Goal: Information Seeking & Learning: Find specific fact

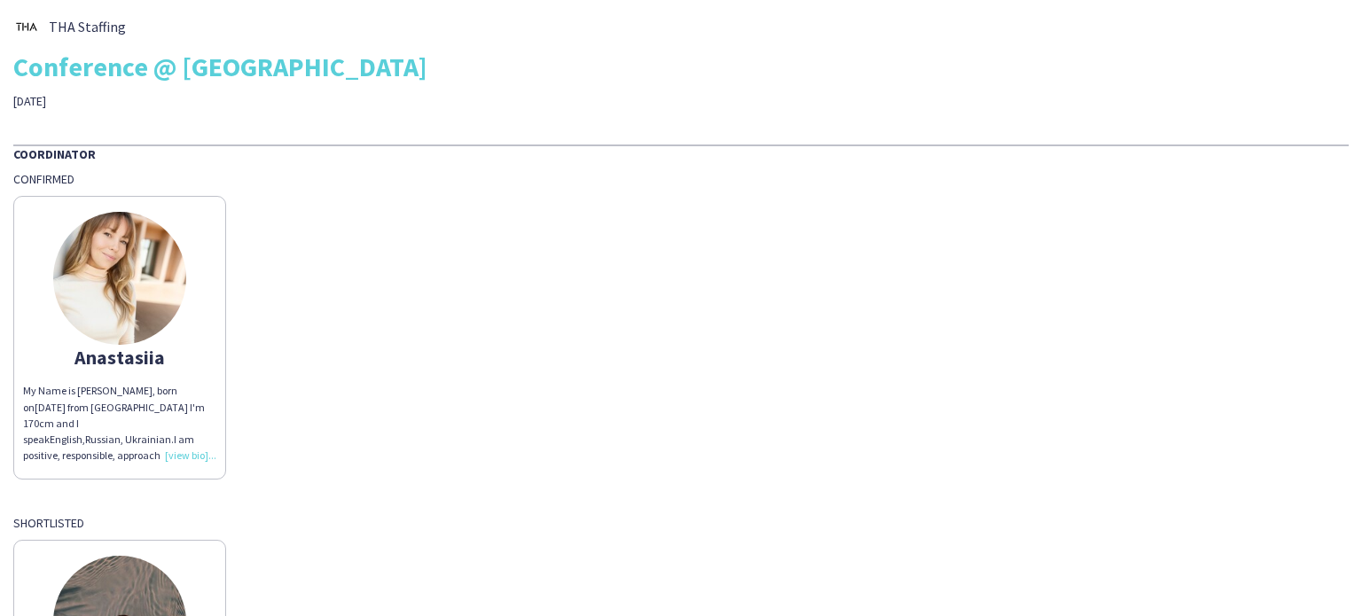
click at [128, 298] on img at bounding box center [119, 278] width 133 height 133
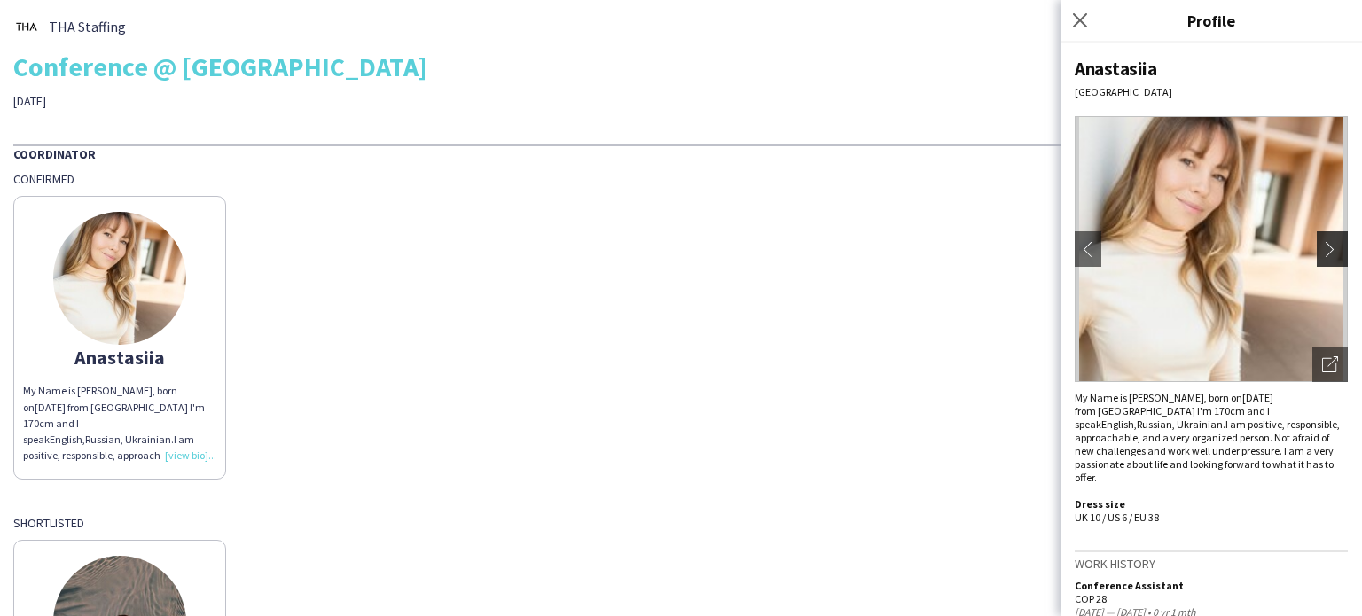
click at [1317, 240] on button "chevron-right" at bounding box center [1334, 248] width 35 height 35
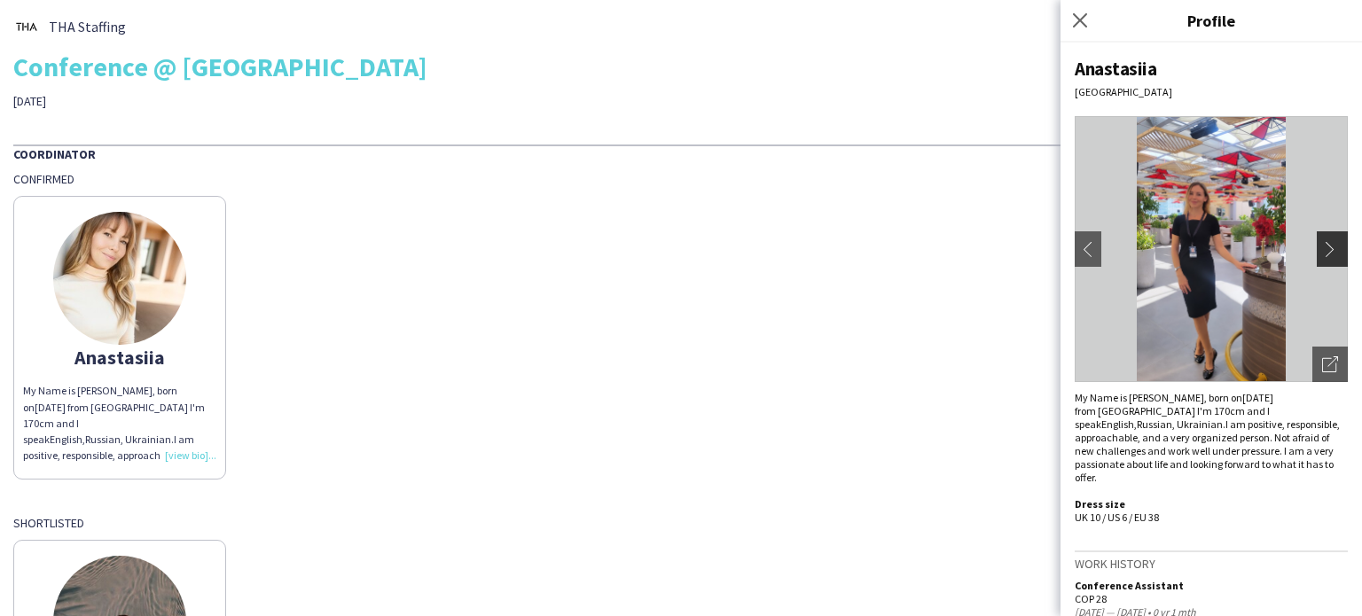
click at [1322, 246] on app-icon "chevron-right" at bounding box center [1334, 249] width 25 height 16
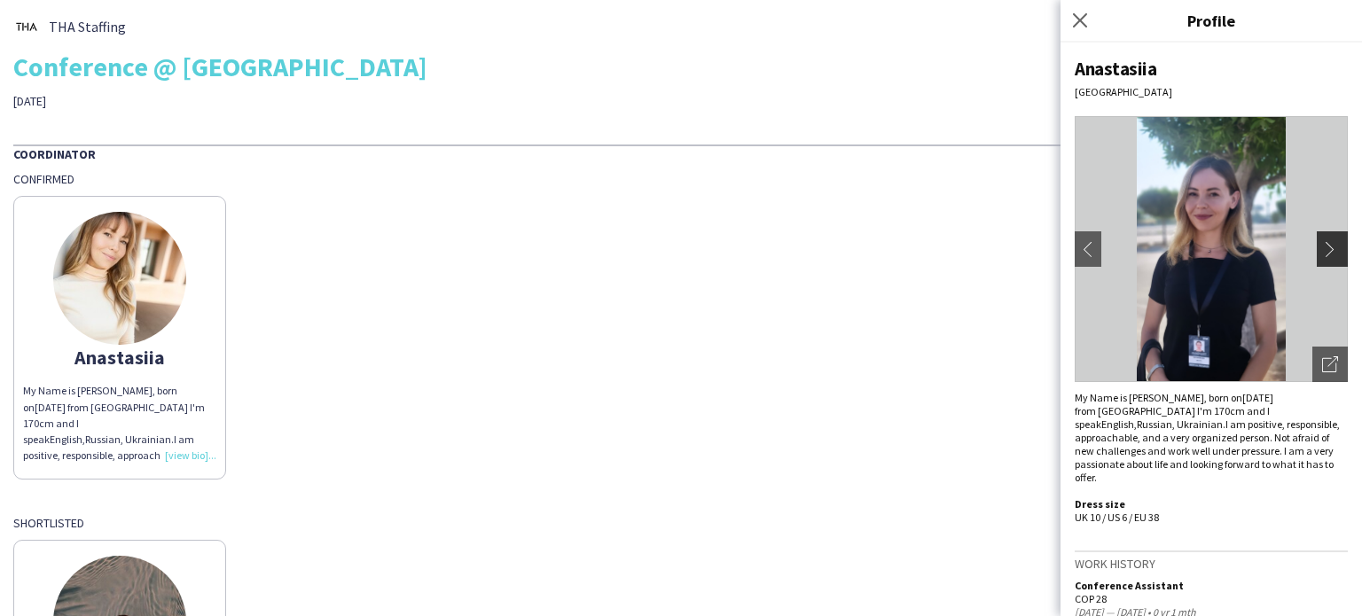
click at [1322, 246] on app-icon "chevron-right" at bounding box center [1334, 249] width 25 height 16
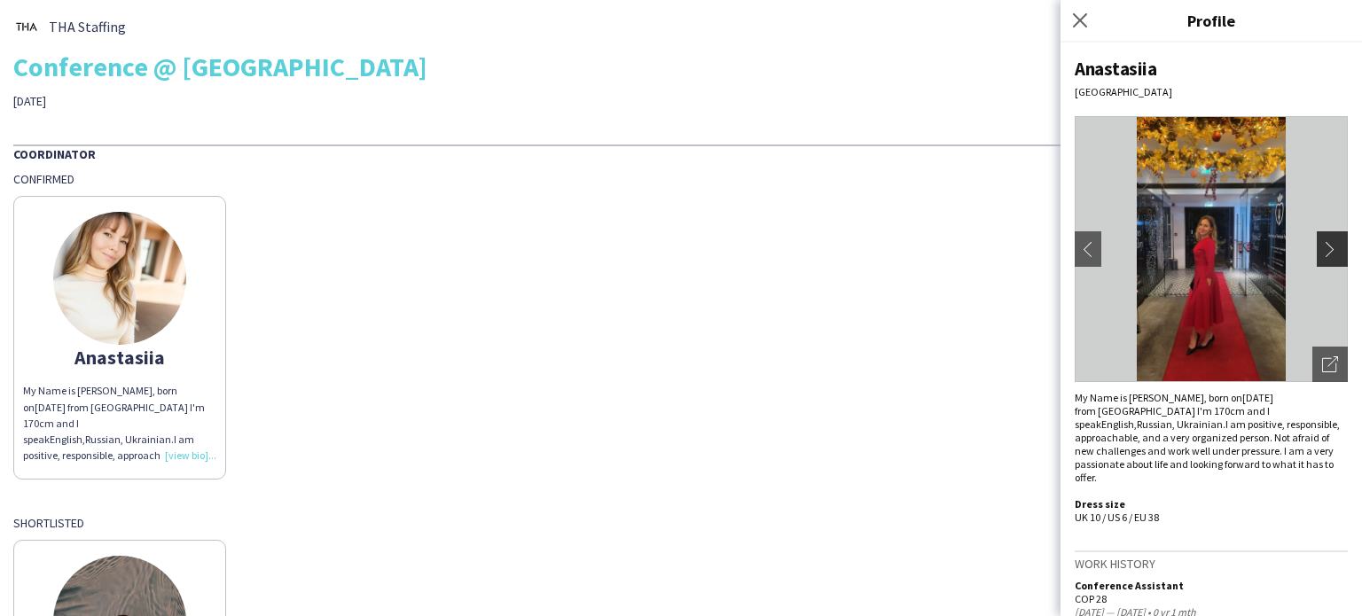
click at [1322, 246] on app-icon "chevron-right" at bounding box center [1334, 249] width 25 height 16
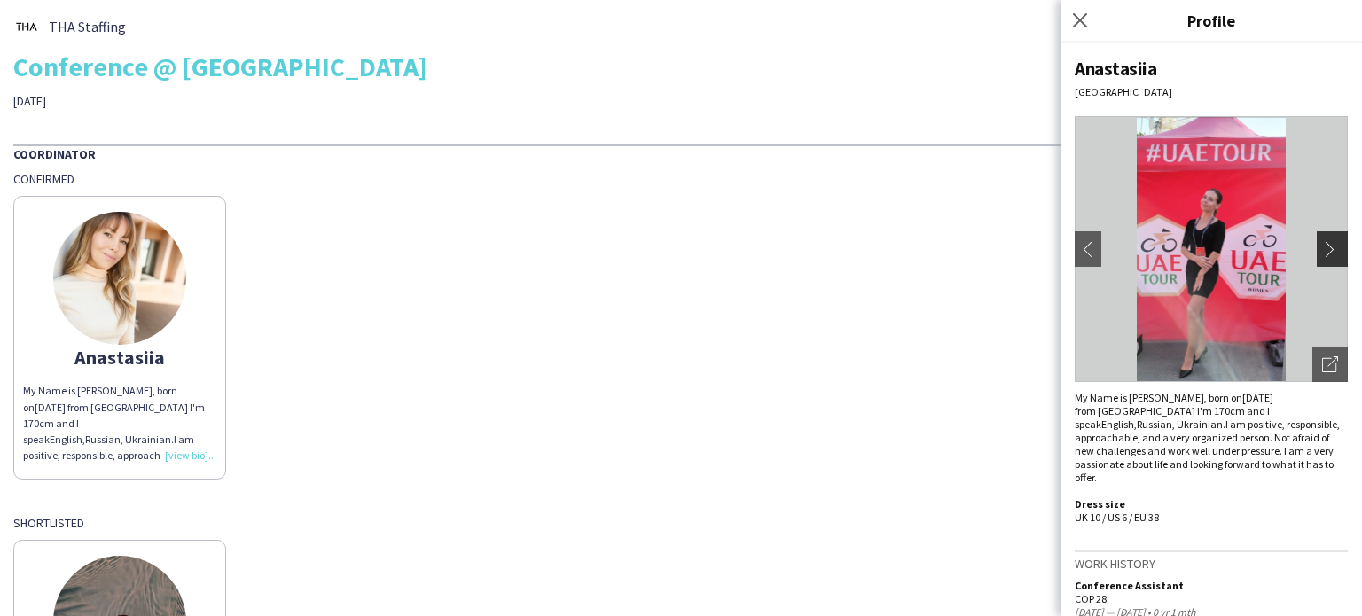
click at [1322, 246] on app-icon "chevron-right" at bounding box center [1334, 249] width 25 height 16
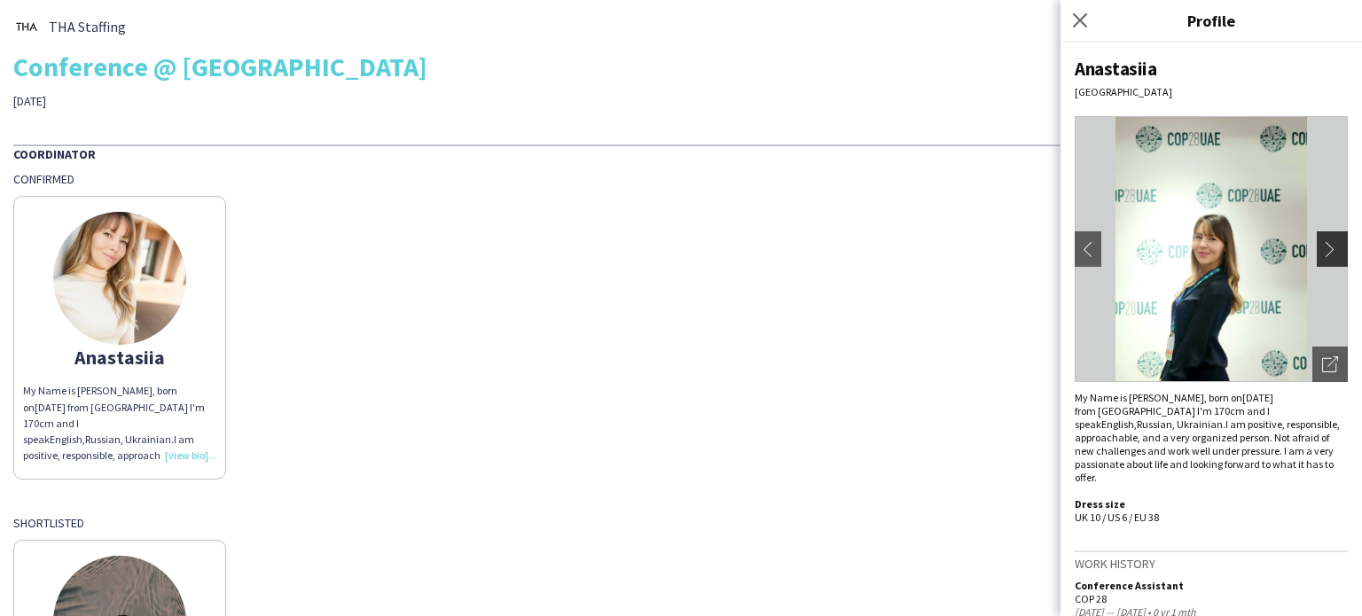
click at [1322, 246] on app-icon "chevron-right" at bounding box center [1334, 249] width 25 height 16
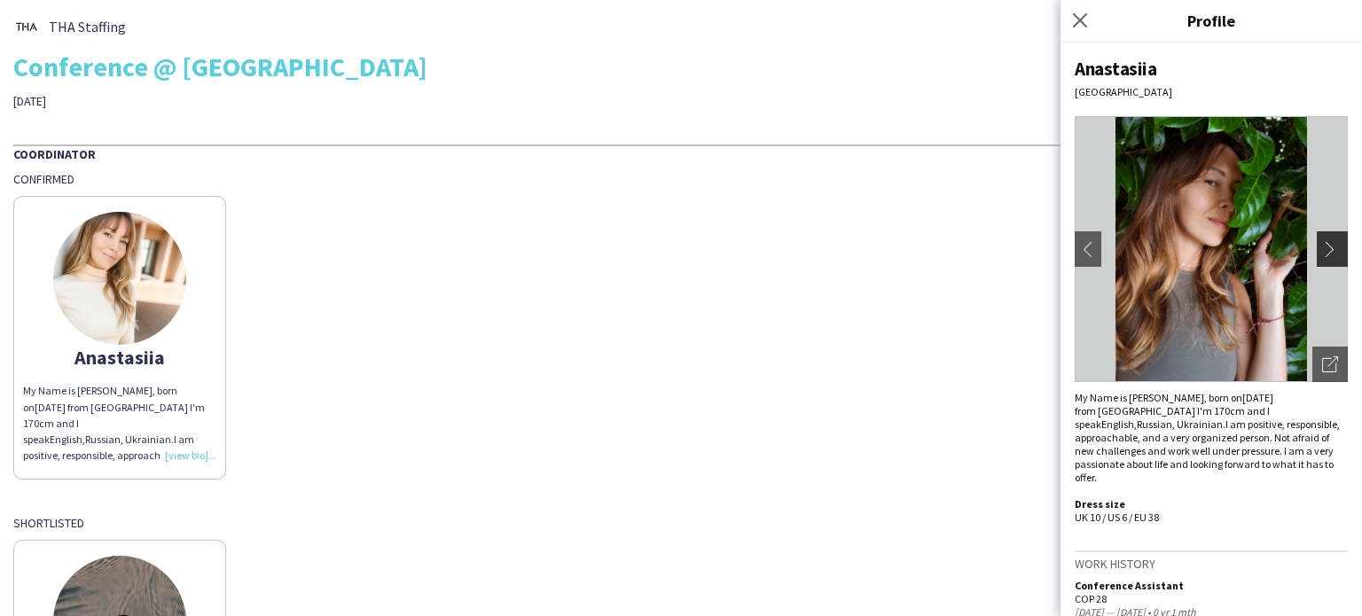
click at [1322, 246] on app-icon "chevron-right" at bounding box center [1334, 249] width 25 height 16
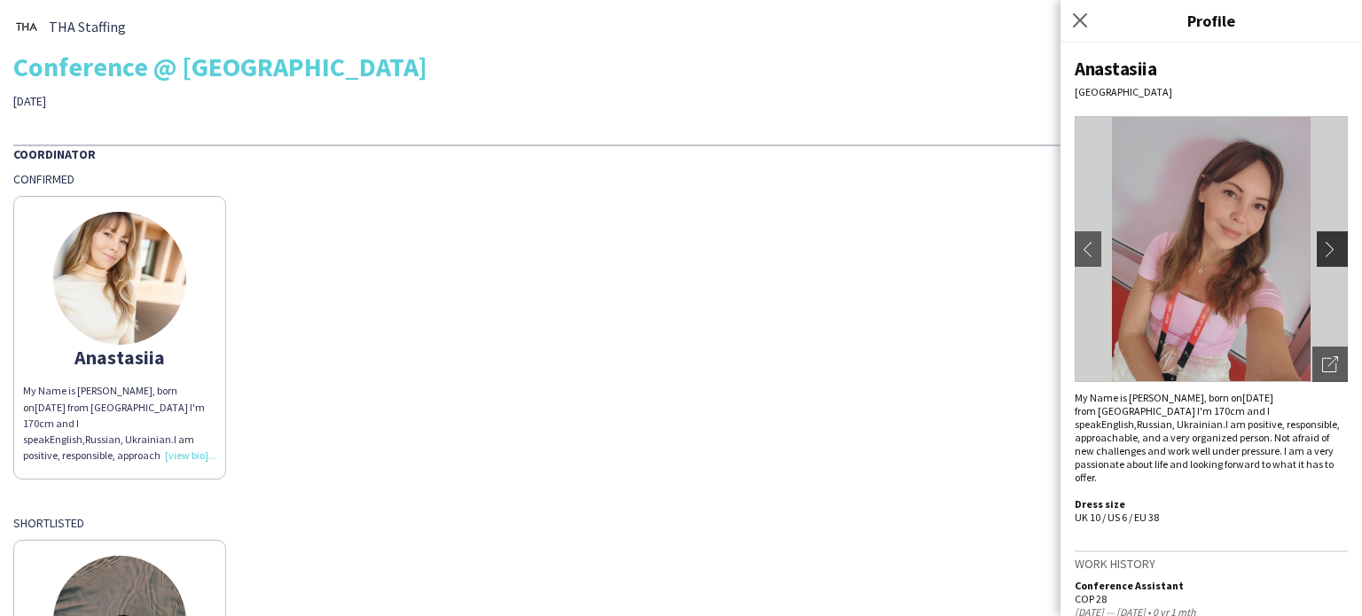
click at [1322, 246] on app-icon "chevron-right" at bounding box center [1334, 249] width 25 height 16
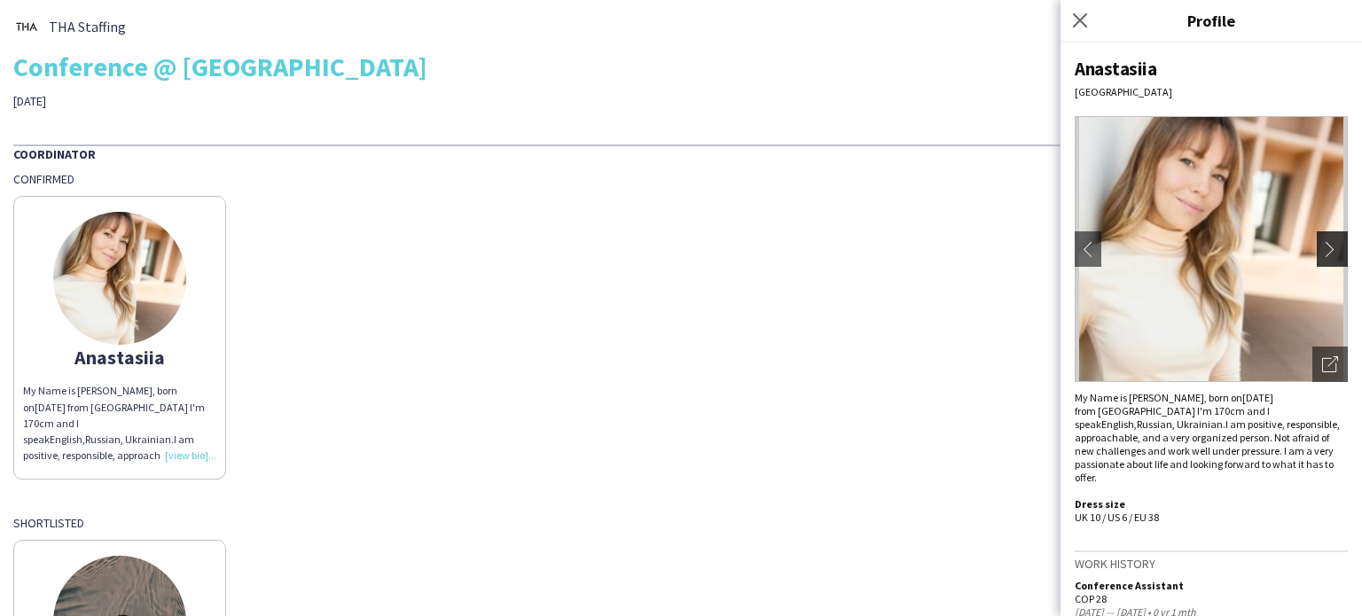
click at [1322, 246] on app-icon "chevron-right" at bounding box center [1334, 249] width 25 height 16
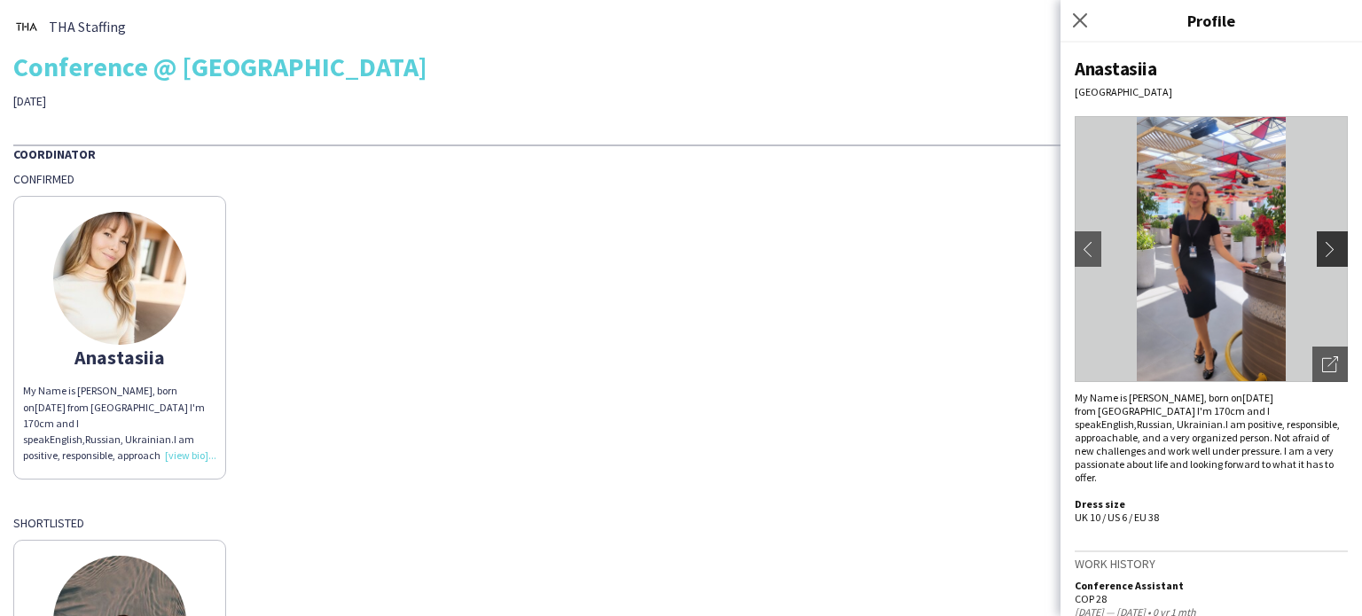
click at [1322, 246] on app-icon "chevron-right" at bounding box center [1334, 249] width 25 height 16
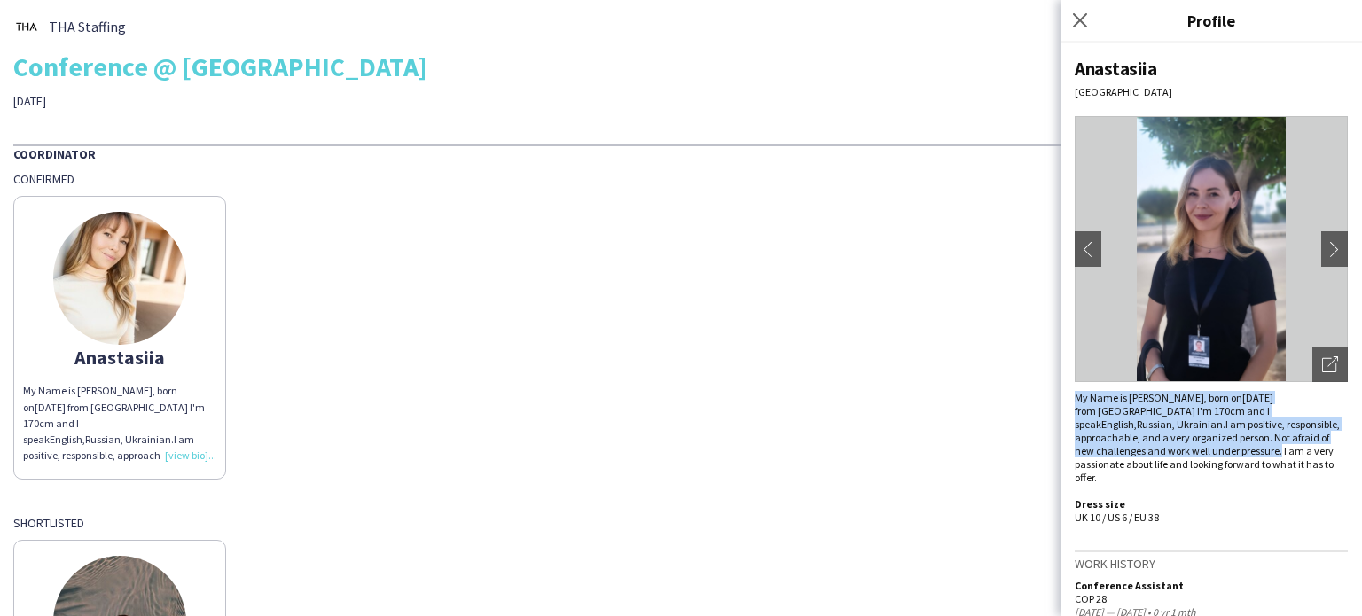
drag, startPoint x: 1076, startPoint y: 395, endPoint x: 1165, endPoint y: 449, distance: 103.8
click at [1165, 449] on div "My Name is [PERSON_NAME], born on [DEMOGRAPHIC_DATA] from [DEMOGRAPHIC_DATA] I'…" at bounding box center [1210, 457] width 273 height 133
copy div "My Name is [PERSON_NAME], born on [DEMOGRAPHIC_DATA] from [DEMOGRAPHIC_DATA] I'…"
